Goal: Task Accomplishment & Management: Manage account settings

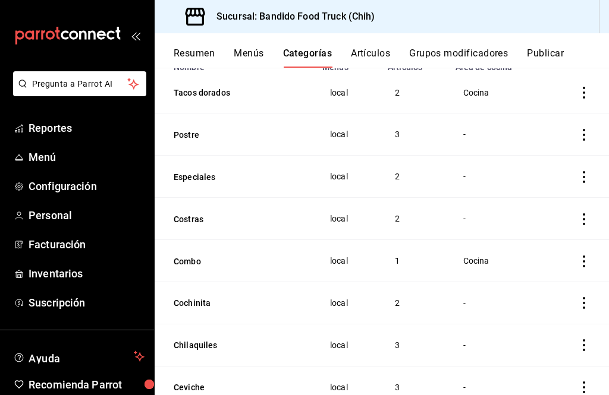
scroll to position [116, 0]
click at [502, 219] on div "-" at bounding box center [498, 218] width 70 height 13
click at [472, 216] on div "-" at bounding box center [498, 218] width 70 height 13
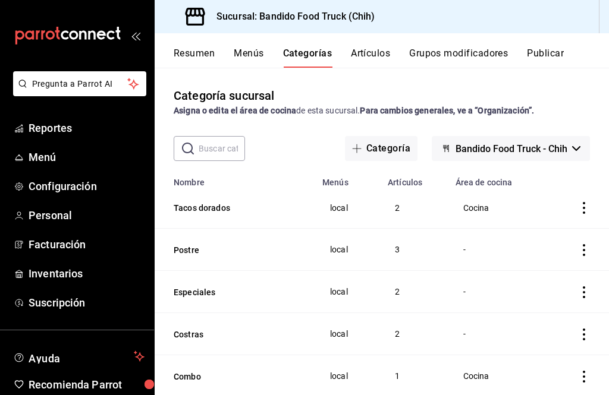
scroll to position [0, 0]
click at [498, 56] on button "Grupos modificadores" at bounding box center [458, 58] width 99 height 20
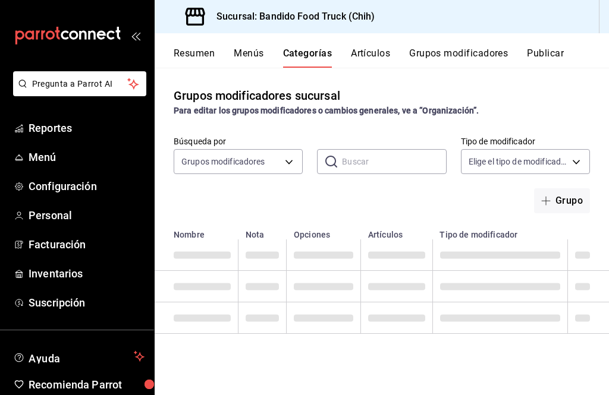
click at [498, 55] on button "Grupos modificadores" at bounding box center [458, 58] width 99 height 20
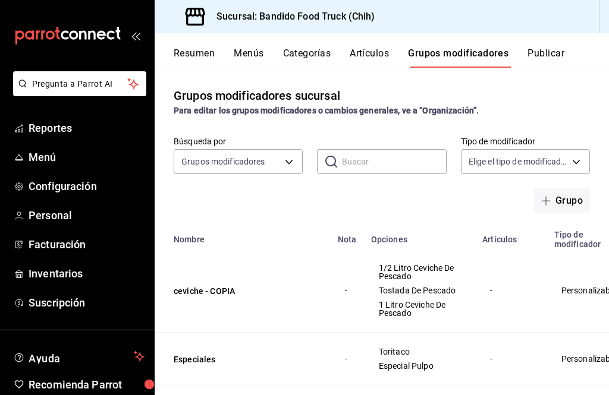
click at [553, 58] on button "Publicar" at bounding box center [545, 58] width 37 height 20
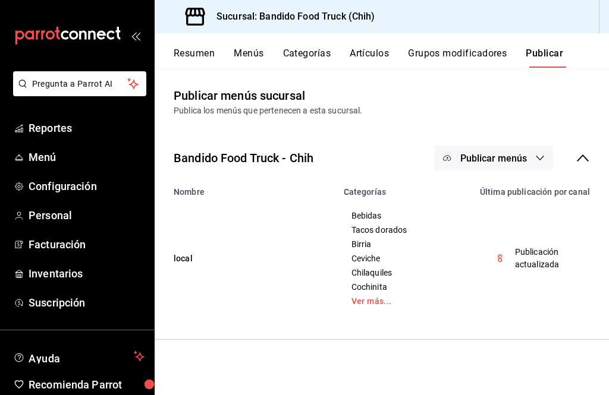
click at [323, 48] on button "Categorías" at bounding box center [307, 58] width 48 height 20
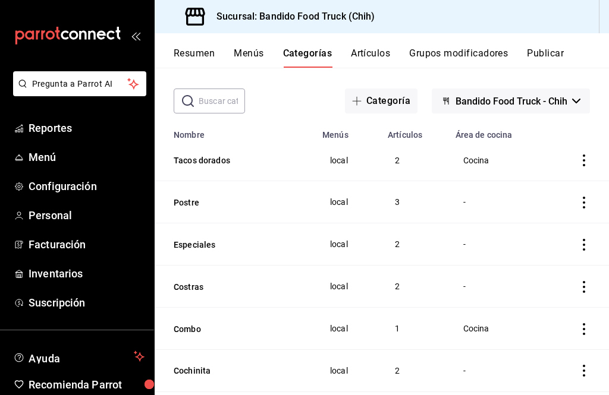
scroll to position [51, 0]
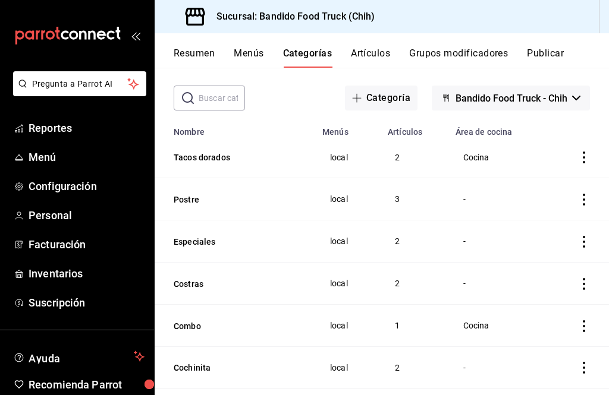
click at [496, 166] on td "Cocina" at bounding box center [497, 158] width 99 height 42
click at [586, 159] on icon "actions" at bounding box center [584, 158] width 12 height 12
click at [434, 201] on div at bounding box center [304, 197] width 609 height 395
click at [581, 204] on icon "actions" at bounding box center [584, 200] width 12 height 12
click at [560, 225] on span "Editar" at bounding box center [548, 227] width 31 height 12
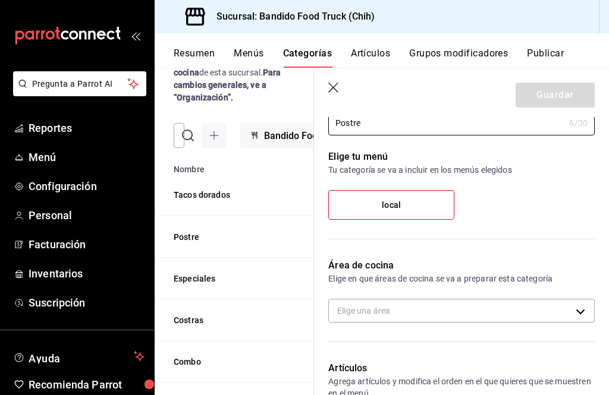
scroll to position [58, 0]
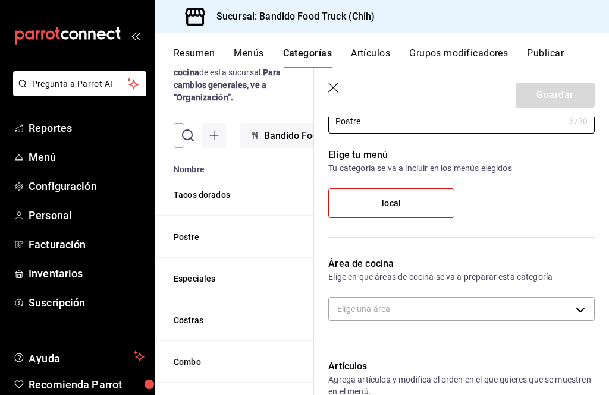
click at [469, 304] on body "Pregunta a Parrot AI Reportes Menú Configuración Personal Facturación Inventari…" at bounding box center [304, 197] width 609 height 395
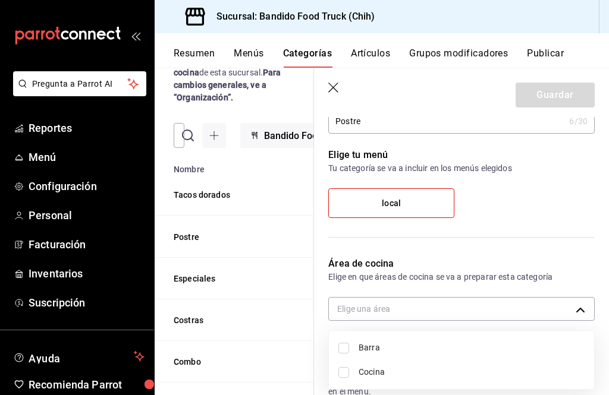
click at [413, 370] on span "Cocina" at bounding box center [472, 372] width 226 height 12
type input "25d17573-7ee7-42ba-a289-fb7590b8274b"
checkbox input "true"
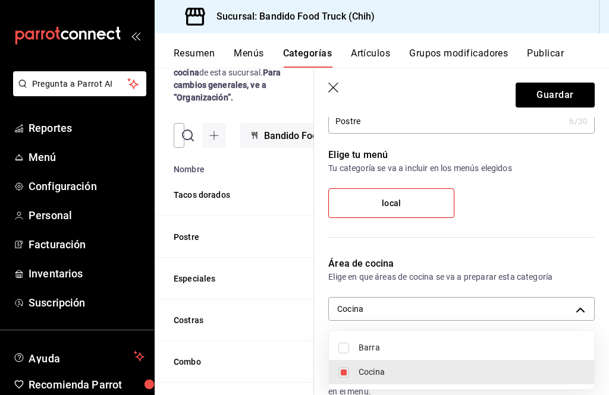
click at [573, 100] on div at bounding box center [304, 197] width 609 height 395
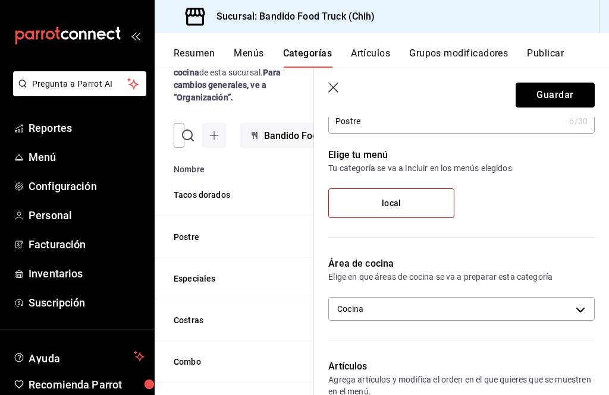
click at [570, 90] on button "Guardar" at bounding box center [555, 95] width 79 height 25
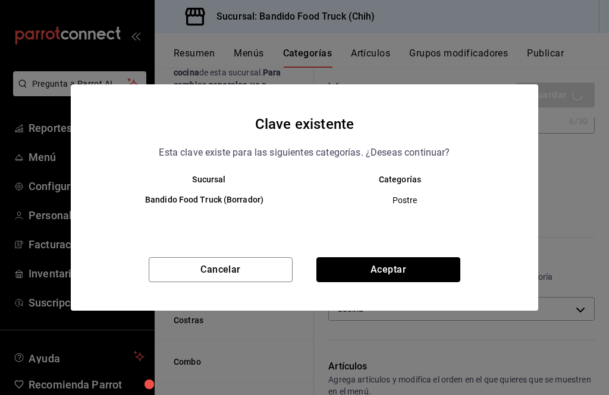
click at [434, 271] on button "Aceptar" at bounding box center [388, 269] width 144 height 25
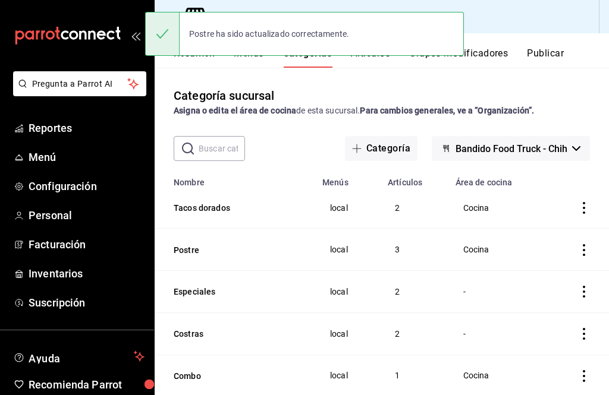
click at [584, 293] on icon "actions" at bounding box center [584, 292] width 12 height 12
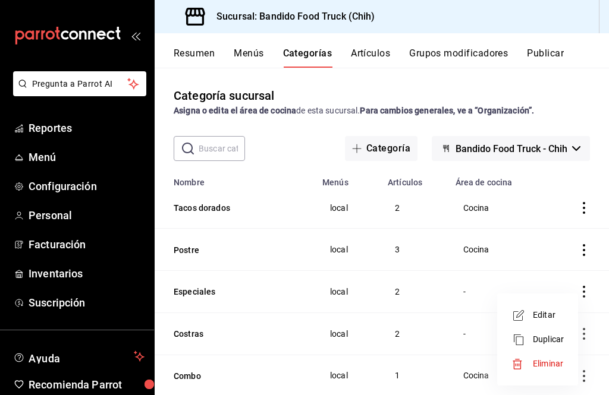
click at [562, 317] on span "Editar" at bounding box center [548, 315] width 31 height 12
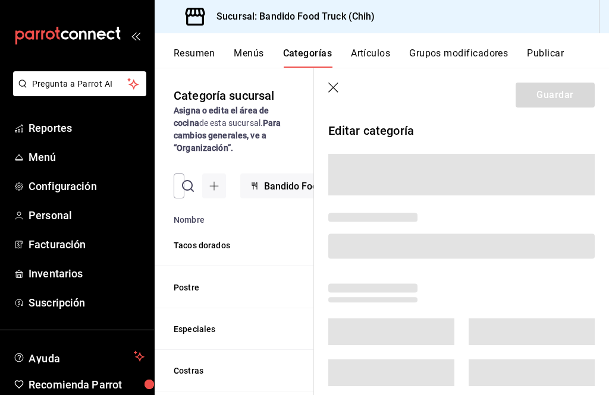
scroll to position [0, 55]
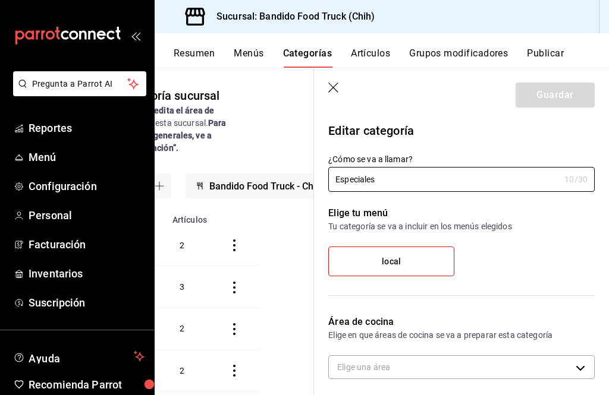
click at [472, 368] on body "Pregunta a Parrot AI Reportes Menú Configuración Personal Facturación Inventari…" at bounding box center [304, 197] width 609 height 395
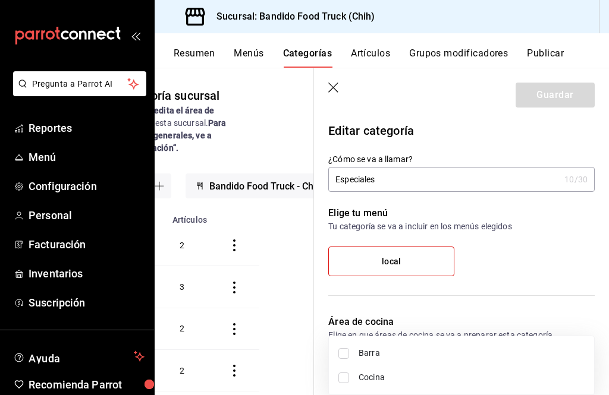
click at [405, 373] on span "Cocina" at bounding box center [472, 378] width 226 height 12
type input "25d17573-7ee7-42ba-a289-fb7590b8274b"
checkbox input "true"
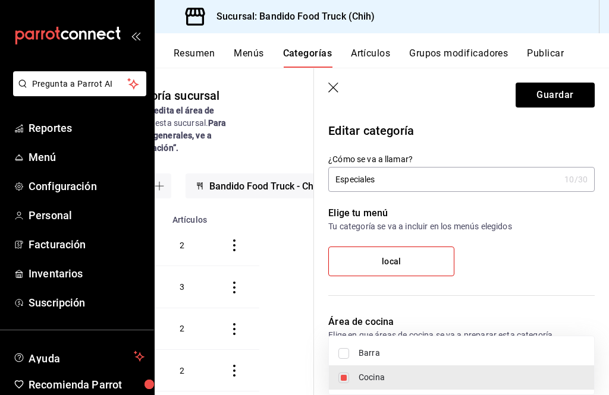
click at [571, 102] on div at bounding box center [304, 197] width 609 height 395
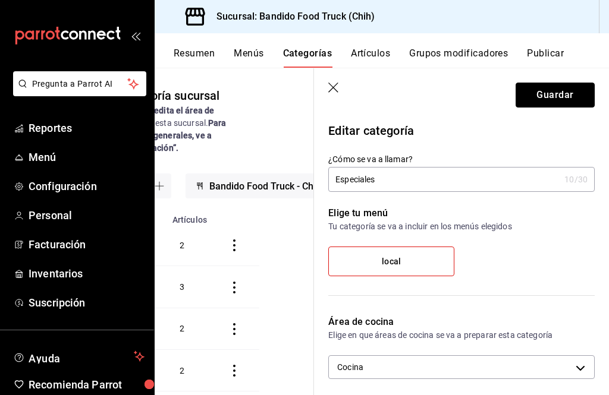
click at [576, 96] on button "Guardar" at bounding box center [555, 95] width 79 height 25
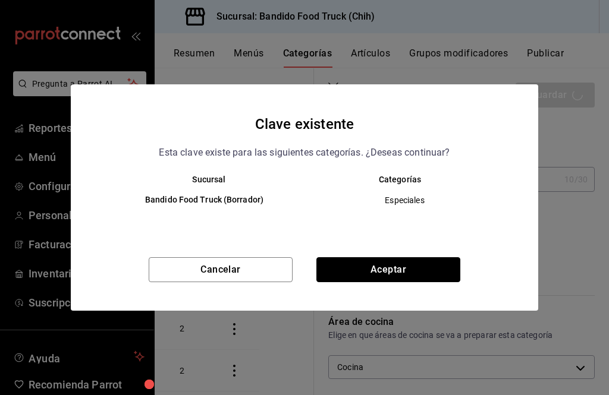
click at [436, 271] on button "Aceptar" at bounding box center [388, 269] width 144 height 25
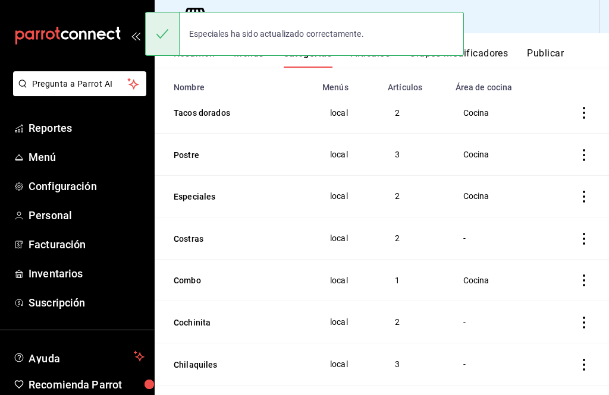
scroll to position [101, 0]
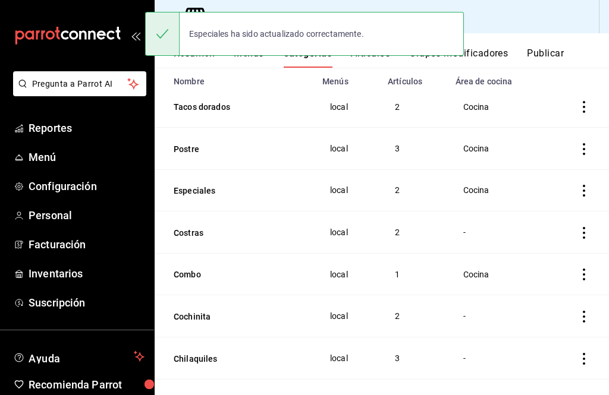
click at [583, 235] on icon "actions" at bounding box center [584, 233] width 2 height 12
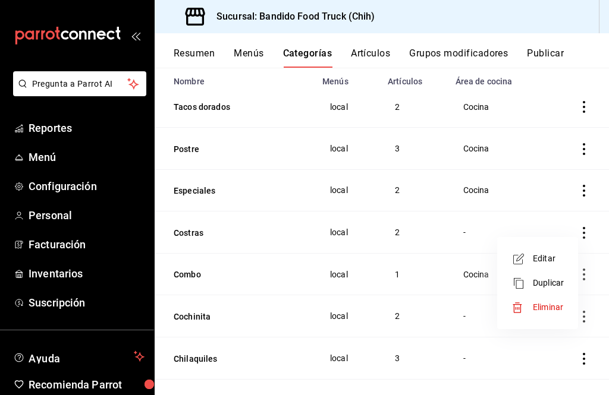
click at [548, 257] on span "Editar" at bounding box center [548, 259] width 31 height 12
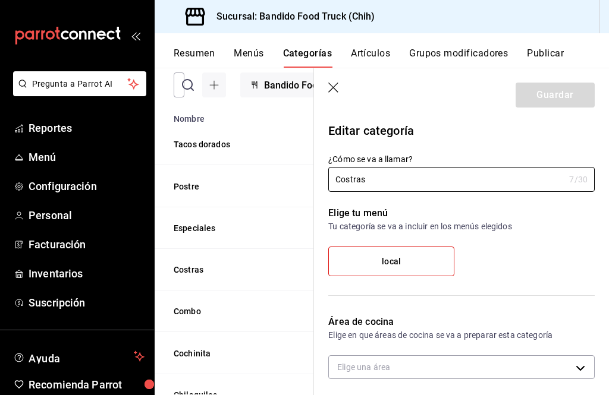
click at [430, 369] on body "Pregunta a Parrot AI Reportes Menú Configuración Personal Facturación Inventari…" at bounding box center [304, 197] width 609 height 395
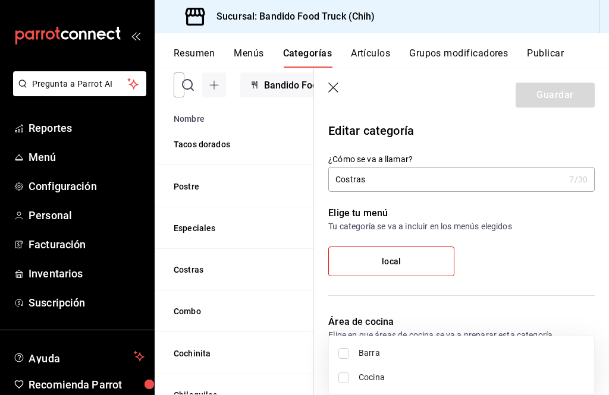
click at [418, 379] on span "Cocina" at bounding box center [472, 378] width 226 height 12
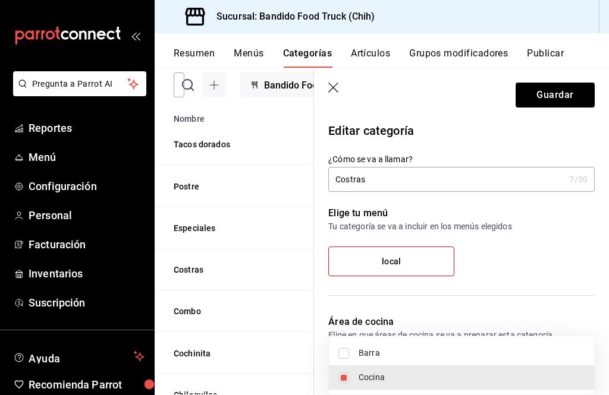
type input "25d17573-7ee7-42ba-a289-fb7590b8274b"
checkbox input "true"
click at [561, 98] on div at bounding box center [304, 197] width 609 height 395
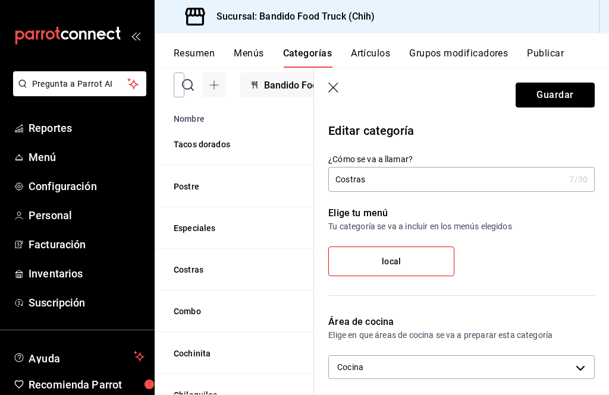
click at [579, 96] on button "Guardar" at bounding box center [555, 95] width 79 height 25
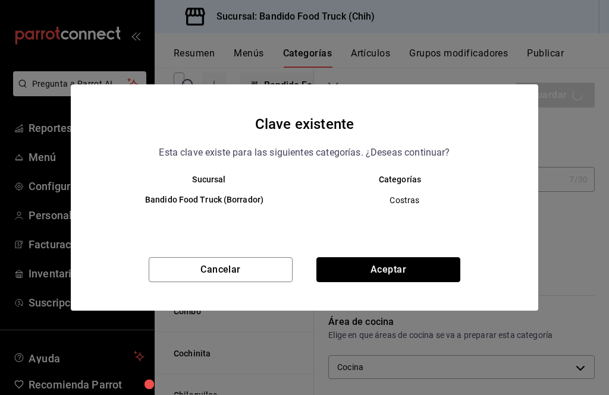
click at [427, 270] on button "Aceptar" at bounding box center [388, 269] width 144 height 25
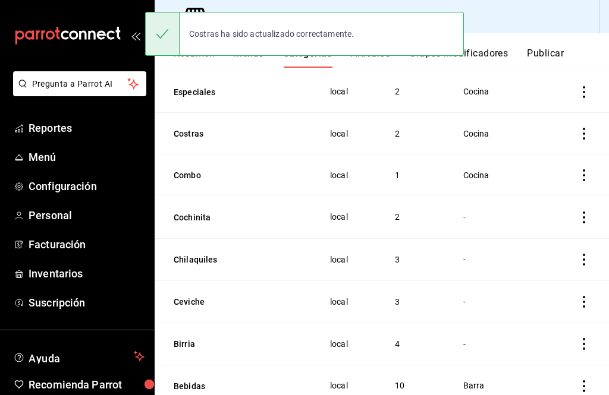
scroll to position [199, 0]
click at [584, 219] on icon "actions" at bounding box center [584, 218] width 2 height 12
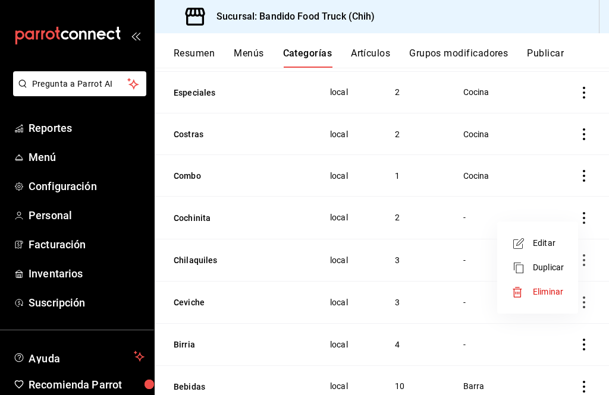
click at [543, 247] on span "Editar" at bounding box center [548, 243] width 31 height 12
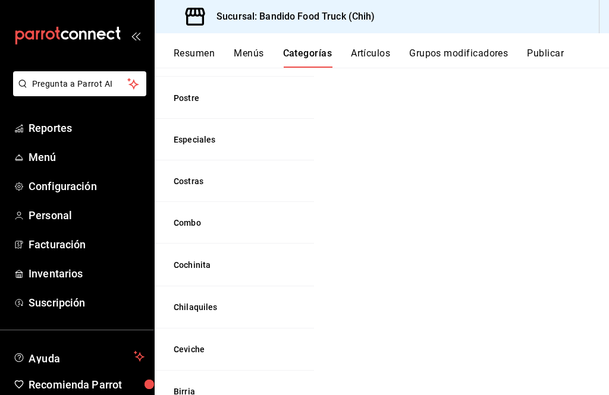
scroll to position [195, 0]
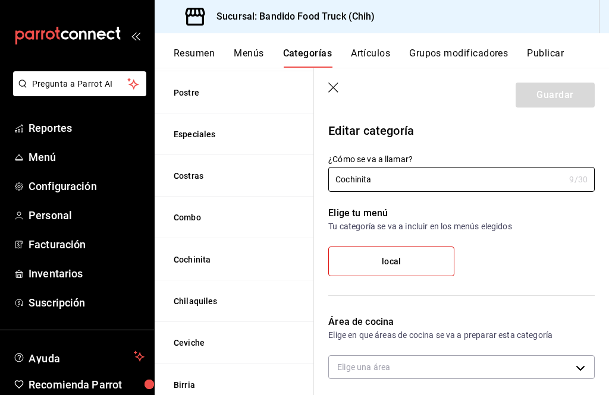
click at [482, 363] on body "Pregunta a Parrot AI Reportes Menú Configuración Personal Facturación Inventari…" at bounding box center [304, 197] width 609 height 395
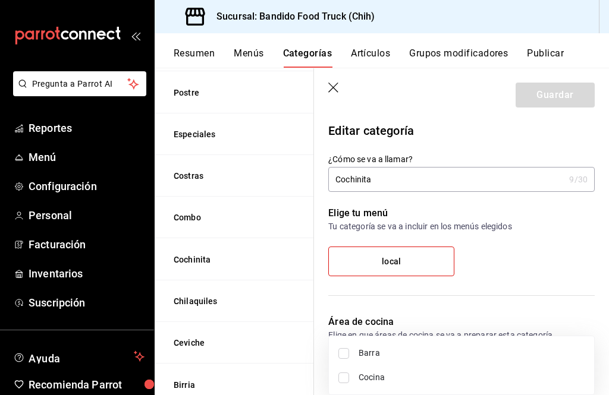
click at [372, 385] on li "Cocina" at bounding box center [461, 378] width 265 height 24
type input "25d17573-7ee7-42ba-a289-fb7590b8274b"
checkbox input "true"
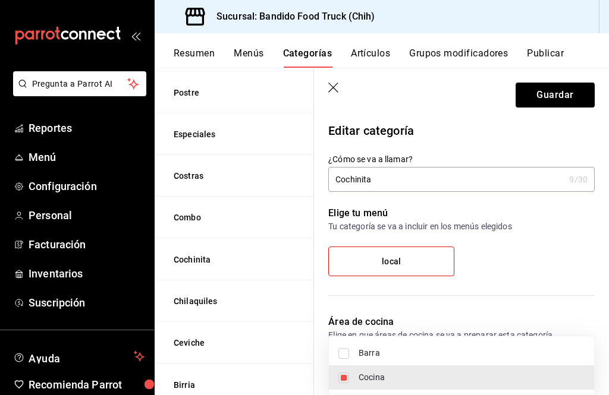
click at [567, 99] on div at bounding box center [304, 197] width 609 height 395
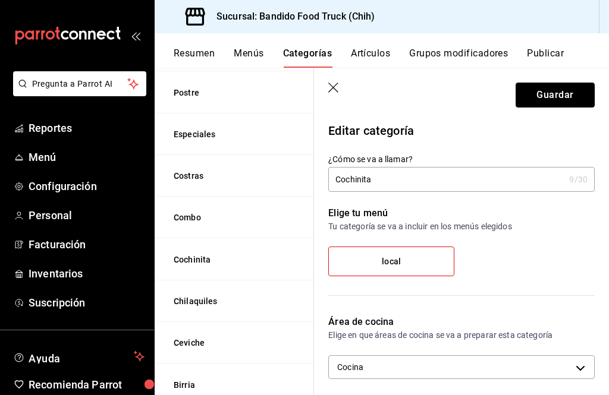
click at [585, 97] on button "Guardar" at bounding box center [555, 95] width 79 height 25
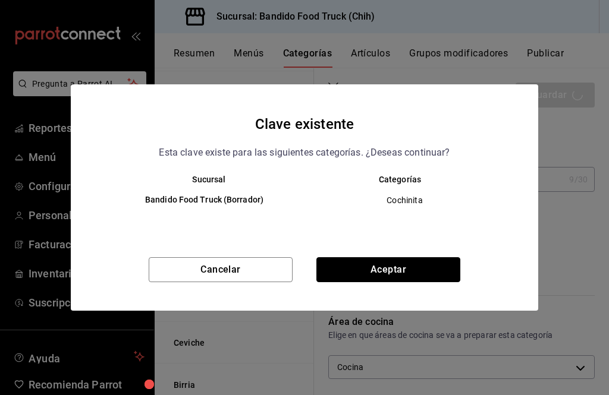
click at [433, 276] on button "Aceptar" at bounding box center [388, 269] width 144 height 25
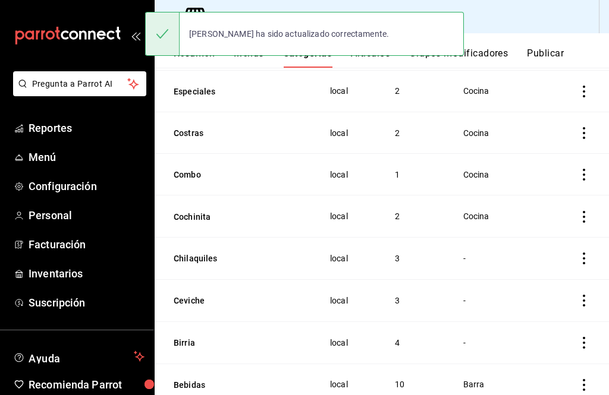
scroll to position [198, 0]
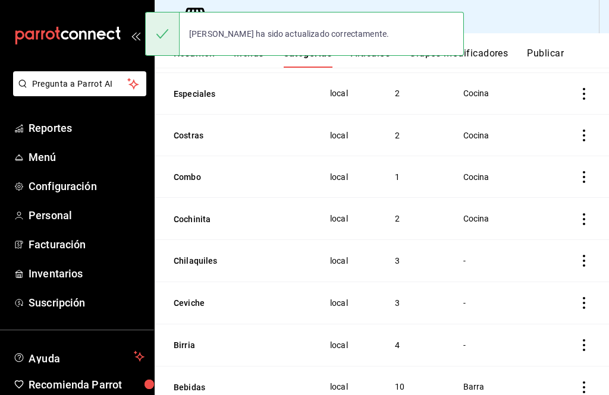
click at [581, 262] on icon "actions" at bounding box center [584, 261] width 12 height 12
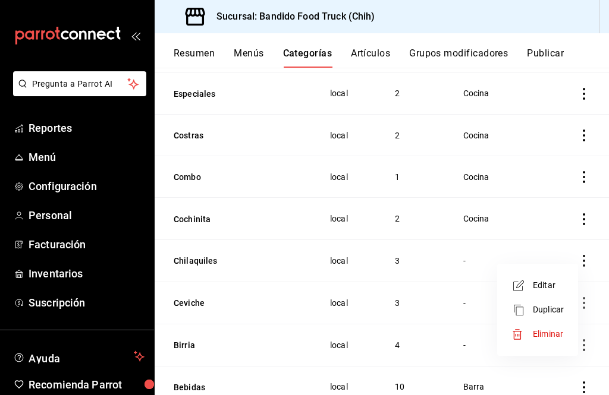
click at [529, 285] on div at bounding box center [521, 286] width 21 height 14
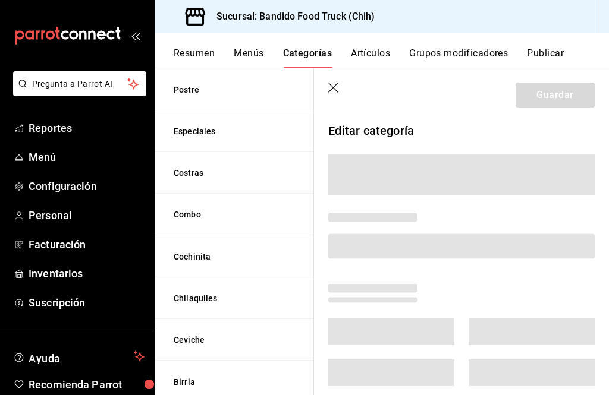
scroll to position [195, 0]
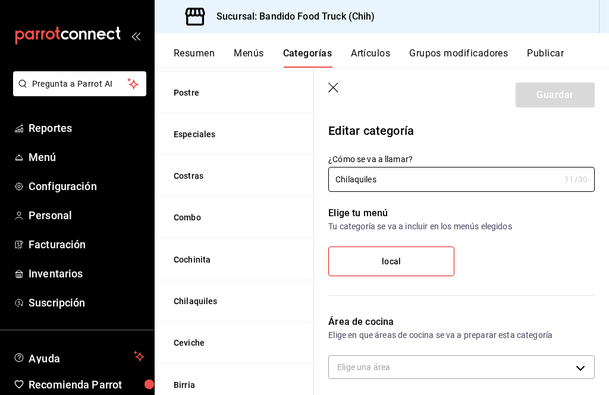
click at [436, 367] on body "Pregunta a Parrot AI Reportes Menú Configuración Personal Facturación Inventari…" at bounding box center [304, 197] width 609 height 395
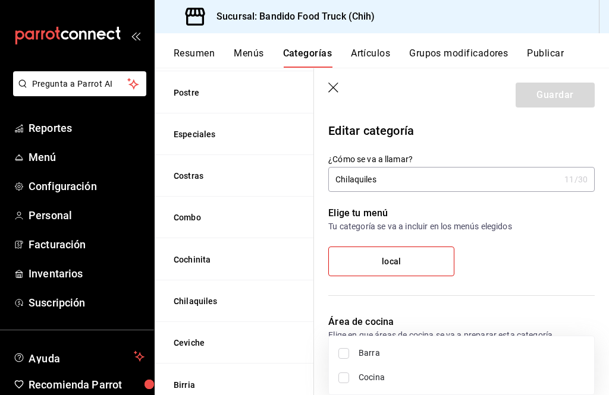
click at [362, 384] on li "Cocina" at bounding box center [461, 378] width 265 height 24
type input "25d17573-7ee7-42ba-a289-fb7590b8274b"
checkbox input "true"
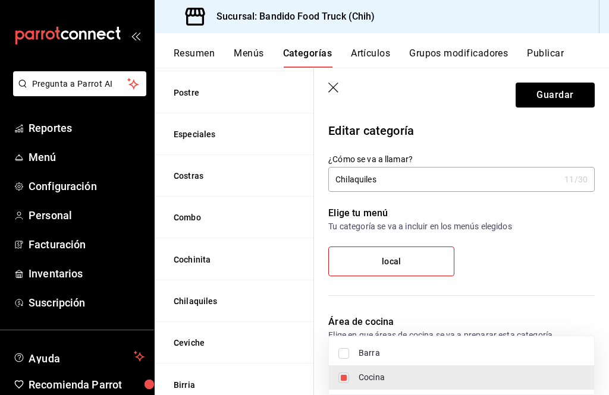
click at [533, 154] on div at bounding box center [304, 197] width 609 height 395
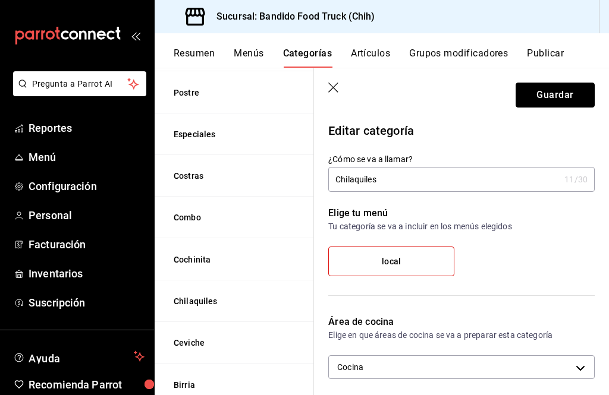
click at [584, 96] on button "Guardar" at bounding box center [555, 95] width 79 height 25
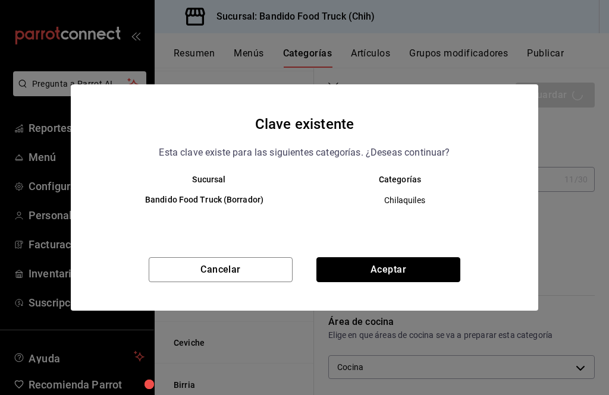
click at [445, 266] on button "Aceptar" at bounding box center [388, 269] width 144 height 25
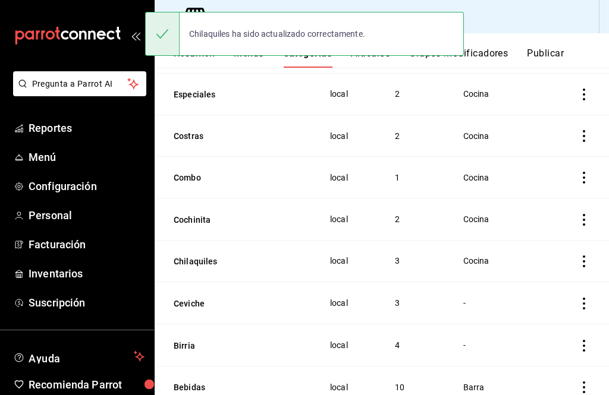
scroll to position [197, 0]
click at [582, 306] on icon "actions" at bounding box center [584, 304] width 12 height 12
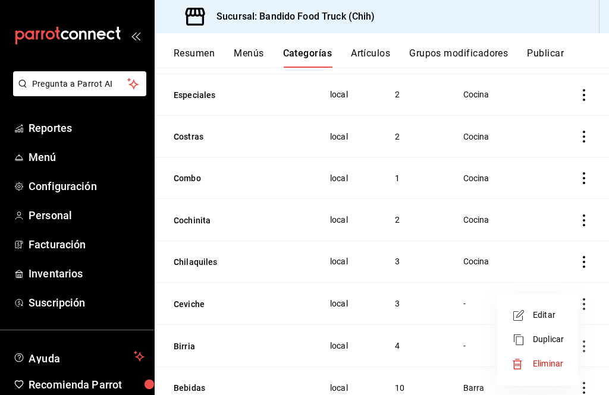
click at [533, 315] on span "Editar" at bounding box center [548, 315] width 31 height 12
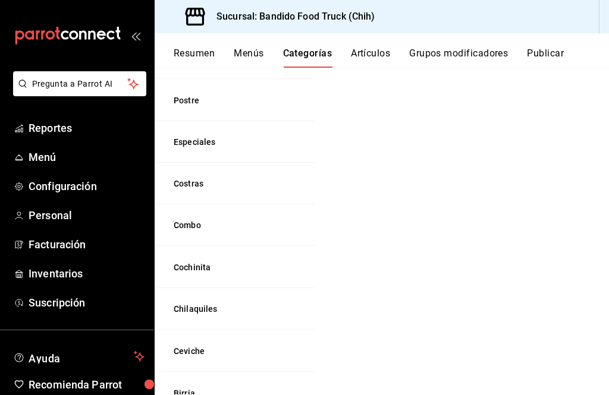
scroll to position [195, 0]
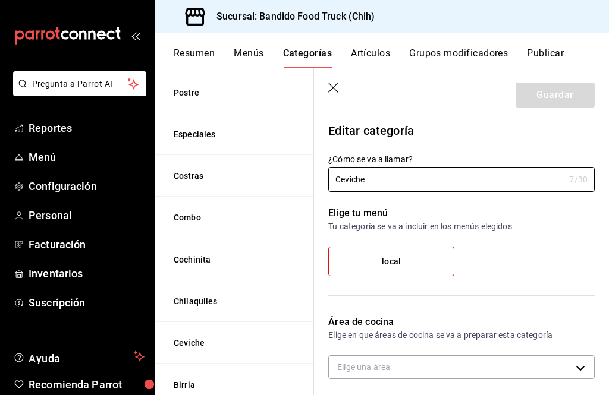
click at [429, 363] on body "Pregunta a Parrot AI Reportes Menú Configuración Personal Facturación Inventari…" at bounding box center [304, 197] width 609 height 395
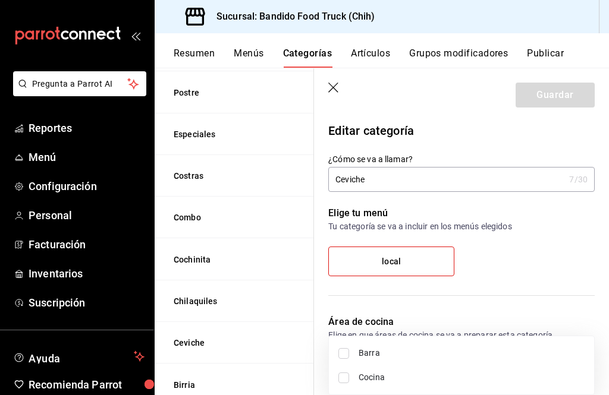
click at [352, 374] on li "Cocina" at bounding box center [461, 378] width 265 height 24
type input "25d17573-7ee7-42ba-a289-fb7590b8274b"
checkbox input "true"
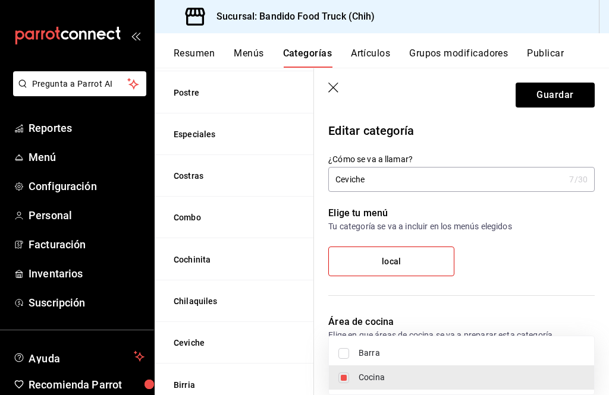
click at [529, 144] on div at bounding box center [304, 197] width 609 height 395
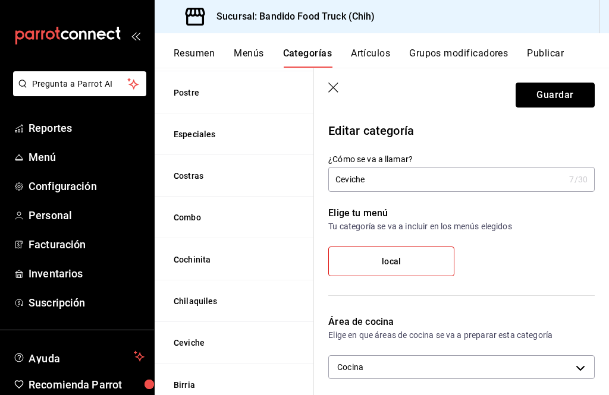
click at [558, 97] on button "Guardar" at bounding box center [555, 95] width 79 height 25
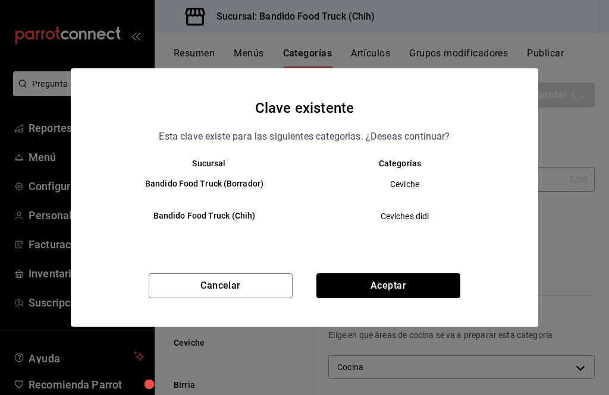
click at [417, 290] on button "Aceptar" at bounding box center [388, 286] width 144 height 25
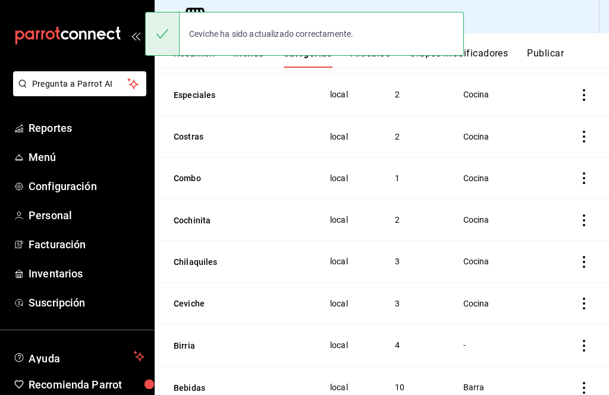
scroll to position [196, 0]
click at [584, 348] on icon "actions" at bounding box center [584, 347] width 2 height 12
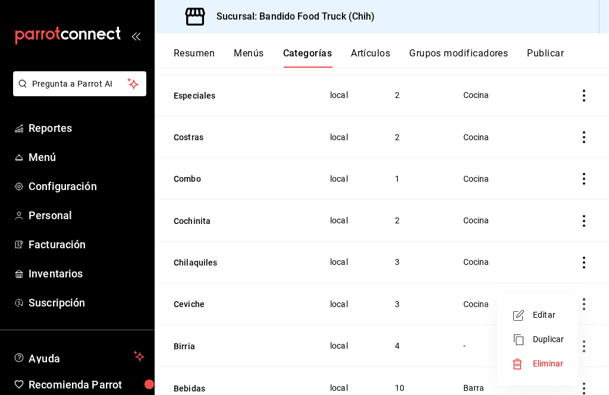
click at [524, 313] on icon at bounding box center [518, 316] width 14 height 14
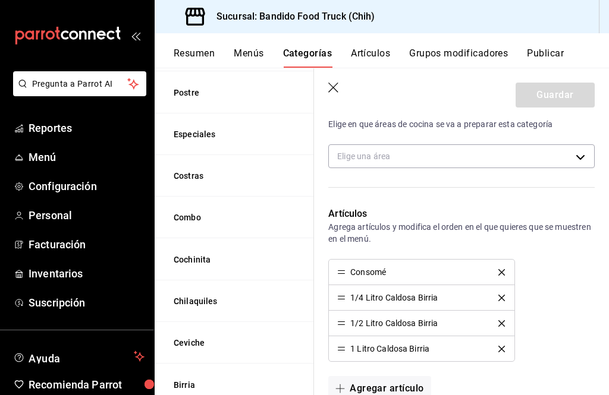
scroll to position [201, 0]
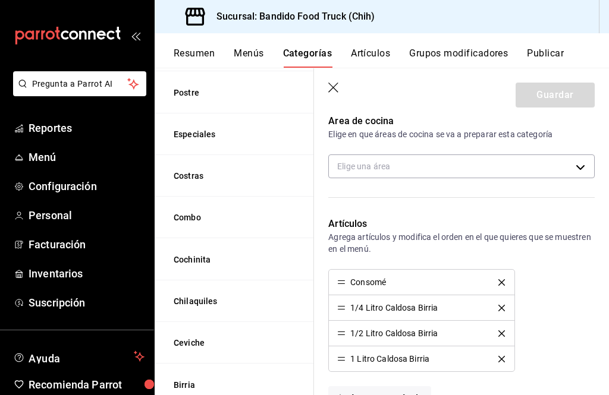
click at [470, 172] on body "Pregunta a Parrot AI Reportes Menú Configuración Personal Facturación Inventari…" at bounding box center [304, 197] width 609 height 395
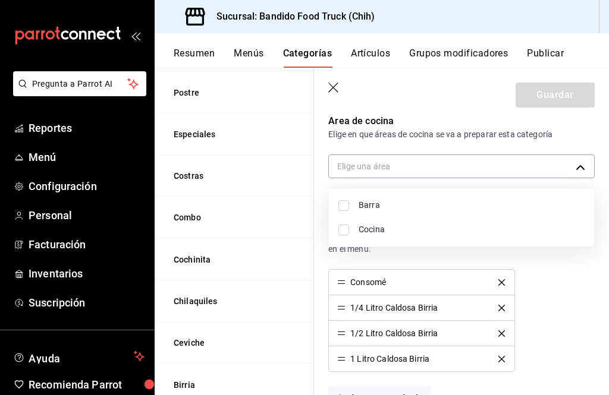
click at [381, 230] on span "Cocina" at bounding box center [472, 230] width 226 height 12
type input "25d17573-7ee7-42ba-a289-fb7590b8274b"
checkbox input "true"
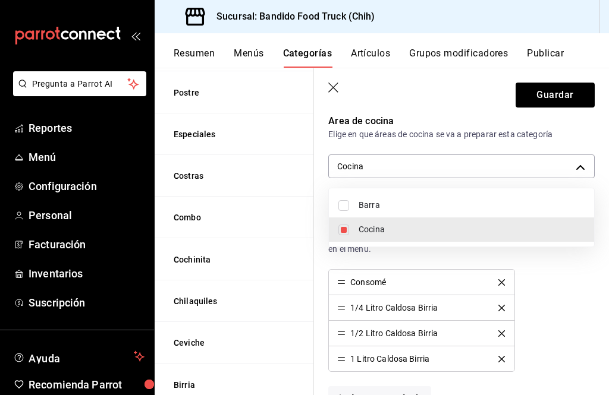
click at [474, 103] on div at bounding box center [304, 197] width 609 height 395
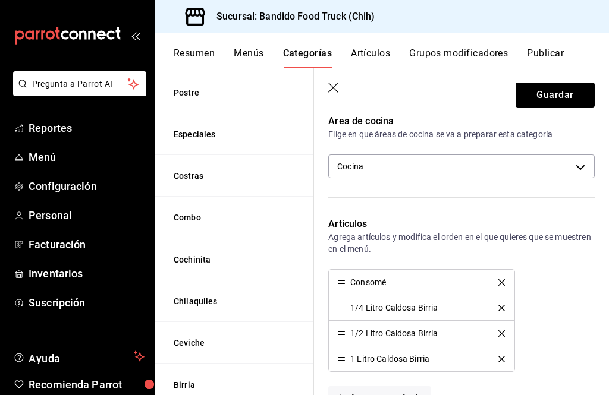
click at [570, 81] on header "Guardar" at bounding box center [461, 92] width 295 height 49
click at [576, 98] on button "Guardar" at bounding box center [555, 95] width 79 height 25
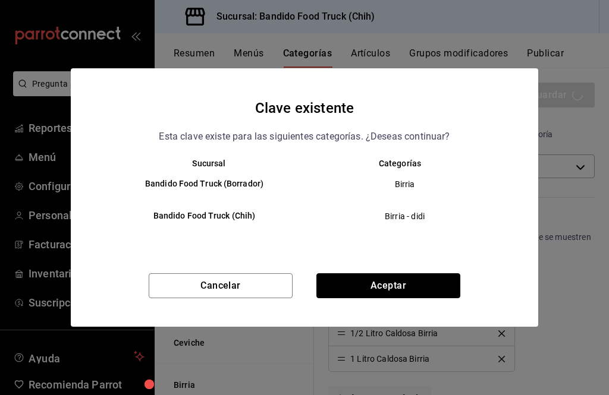
click at [433, 285] on button "Aceptar" at bounding box center [388, 286] width 144 height 25
